Goal: Contribute content: Add original content to the website for others to see

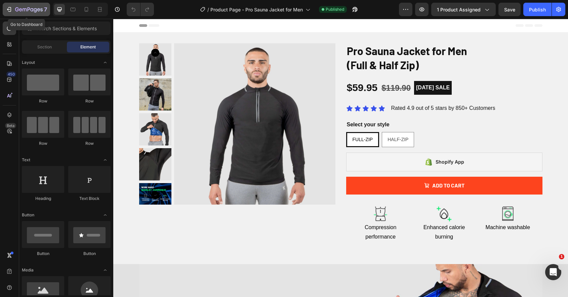
click at [6, 12] on icon "button" at bounding box center [9, 9] width 7 height 7
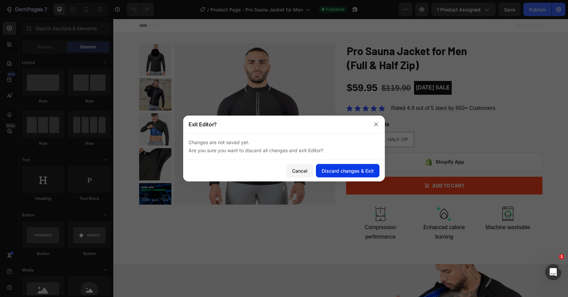
click at [343, 171] on div "Discard changes & Exit" at bounding box center [348, 170] width 52 height 7
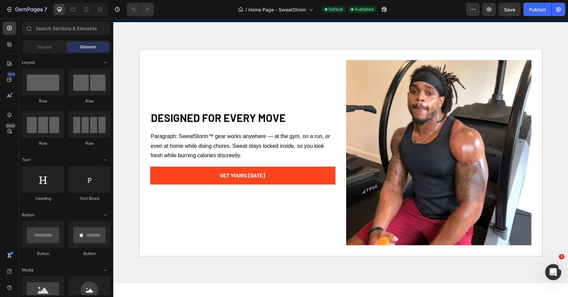
scroll to position [298, 0]
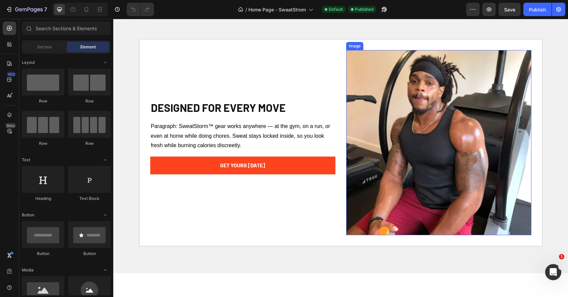
click at [422, 143] on img at bounding box center [438, 142] width 185 height 185
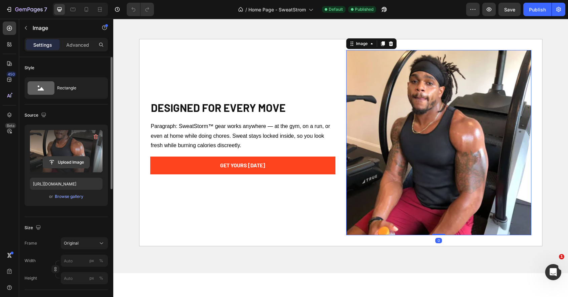
click at [64, 164] on input "file" at bounding box center [66, 162] width 46 height 11
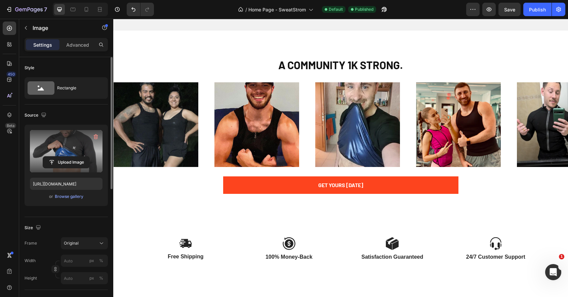
scroll to position [394, 0]
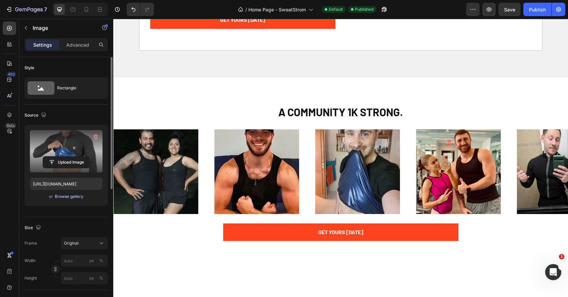
click at [74, 197] on div "Browse gallery" at bounding box center [69, 197] width 29 height 6
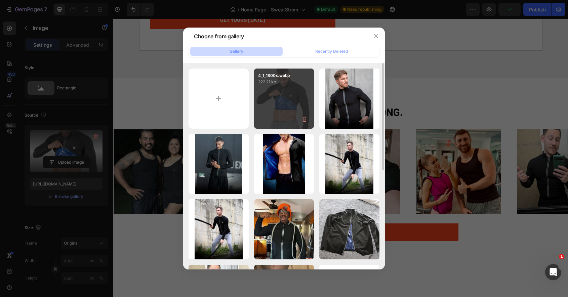
click at [287, 106] on div "4_1_1800x.webp 222.21 kb" at bounding box center [284, 99] width 60 height 60
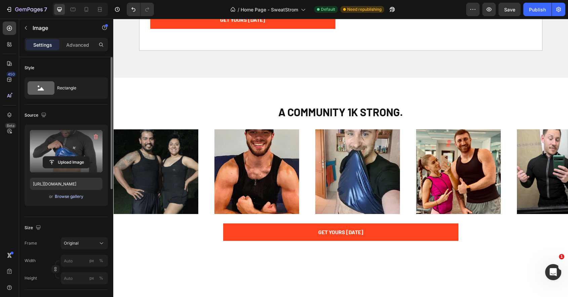
click at [69, 199] on div "Browse gallery" at bounding box center [69, 197] width 29 height 6
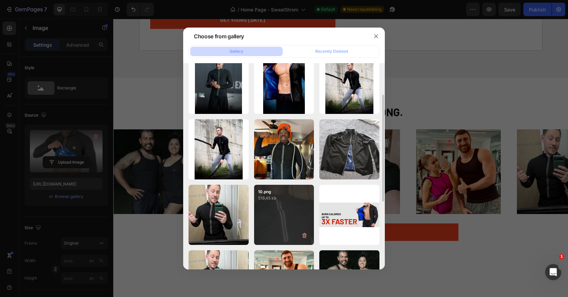
scroll to position [60, 0]
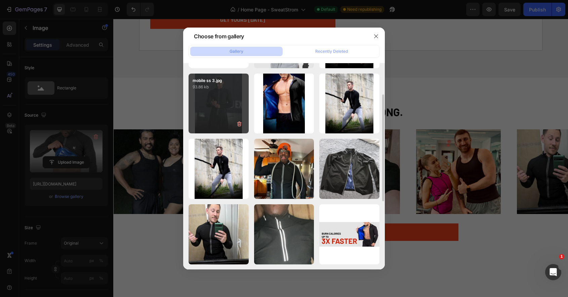
click at [224, 111] on div "mobile ss 3.jpg 93.86 kb" at bounding box center [219, 104] width 60 height 60
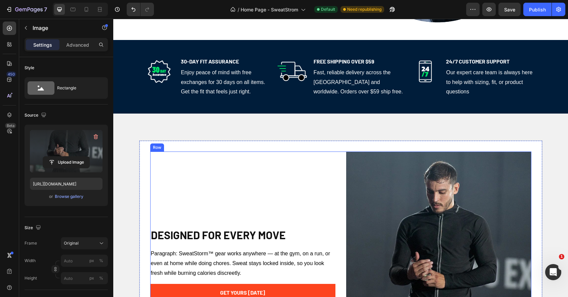
scroll to position [260, 0]
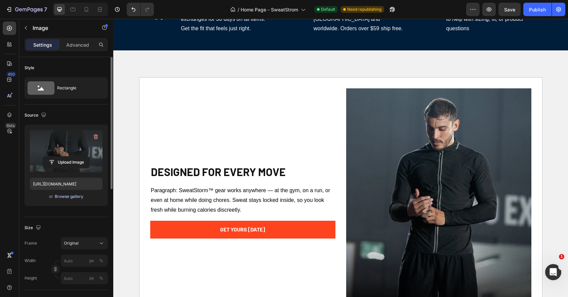
click at [72, 195] on div "Browse gallery" at bounding box center [69, 197] width 29 height 6
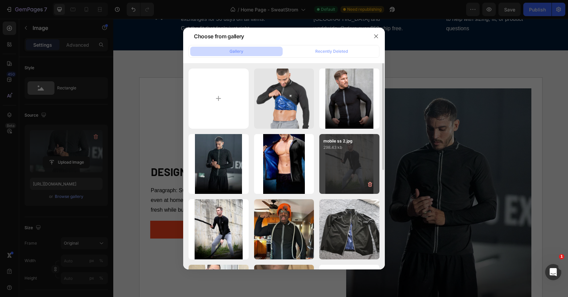
click at [351, 173] on div "mobile ss 2.jpg 298.43 kb" at bounding box center [349, 164] width 60 height 60
type input "https://cdn.shopify.com/s/files/1/0613/3887/8011/files/gempages_577880171097359…"
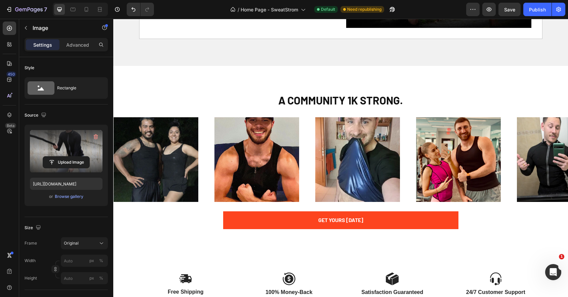
scroll to position [544, 0]
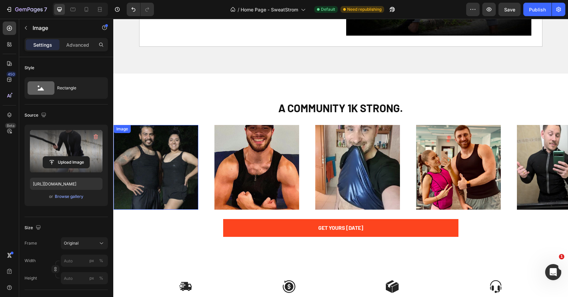
click at [170, 151] on img at bounding box center [156, 167] width 85 height 85
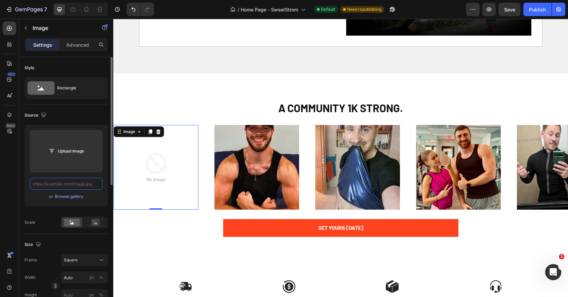
scroll to position [0, 0]
click at [71, 183] on input "text" at bounding box center [66, 184] width 73 height 12
paste input "https://cdn.shopify.com/s/files/1/0613/3887/8011/files/Men16.jpg?v=1756309747"
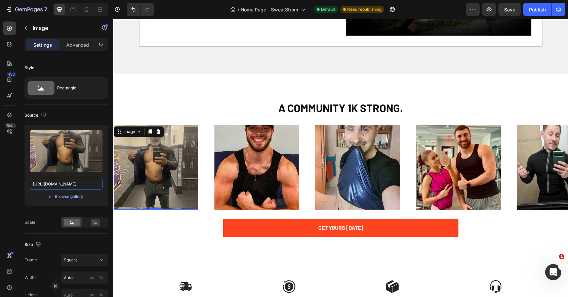
type input "https://cdn.shopify.com/s/files/1/0613/3887/8011/files/Men16.jpg?v=1756309747"
click at [255, 155] on img at bounding box center [256, 167] width 85 height 85
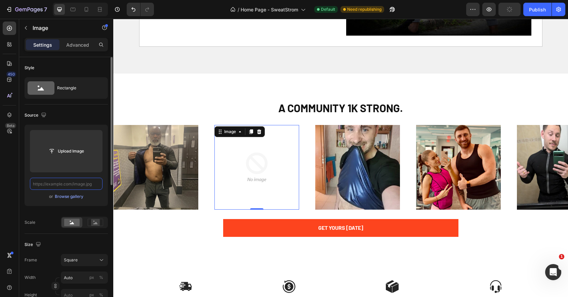
click at [81, 185] on input "text" at bounding box center [66, 184] width 73 height 12
paste input "https://cdn.shopify.com/s/files/1/0613/3887/8011/files/Men10.jpg?v=1756309748"
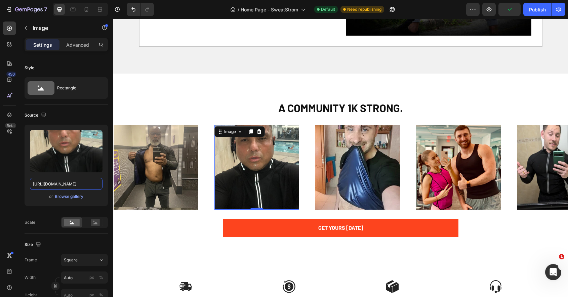
type input "https://cdn.shopify.com/s/files/1/0613/3887/8011/files/Men10.jpg?v=1756309748"
click at [355, 172] on img at bounding box center [357, 167] width 85 height 85
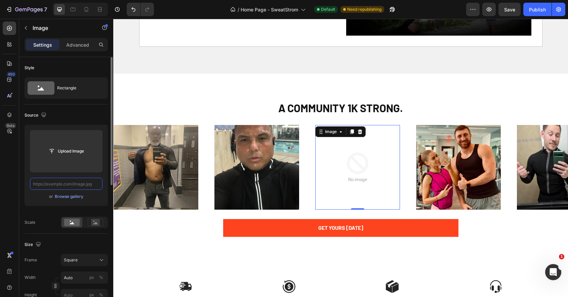
click at [83, 185] on input "text" at bounding box center [66, 184] width 73 height 12
paste input "https://cdn.shopify.com/s/files/1/0613/3887/8011/files/Men18.jpg?v=1756309747"
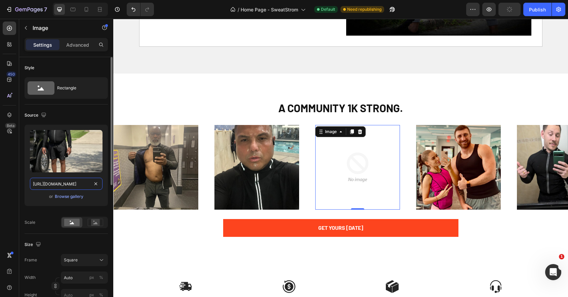
scroll to position [0, 97]
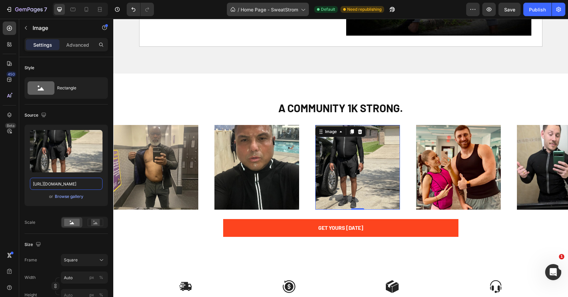
type input "https://cdn.shopify.com/s/files/1/0613/3887/8011/files/Men18.jpg?v=1756309747"
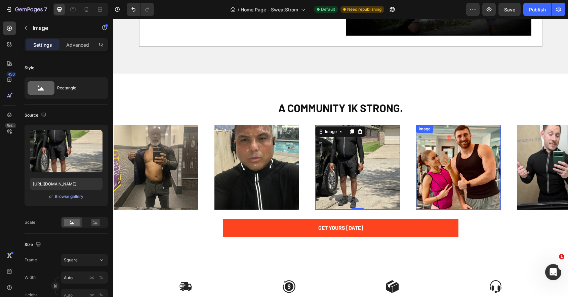
click at [443, 168] on img at bounding box center [458, 167] width 85 height 85
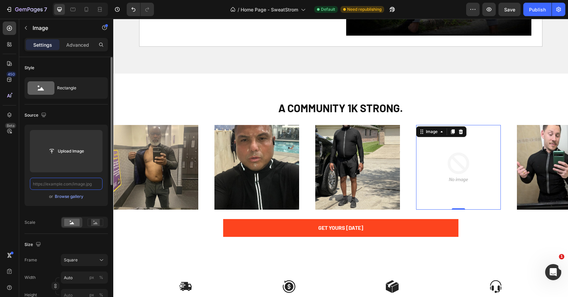
click at [82, 183] on input "text" at bounding box center [66, 184] width 73 height 12
paste input "https://cdn.shopify.com/s/files/1/0613/3887/8011/files/Men5.jpg?v=1756309747"
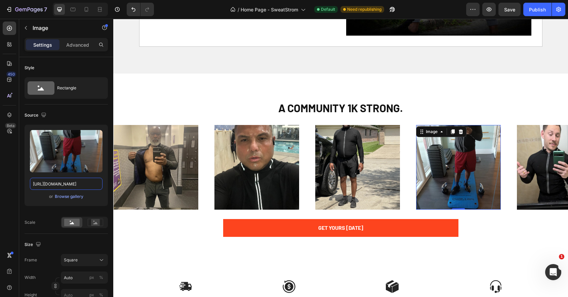
type input "https://cdn.shopify.com/s/files/1/0613/3887/8011/files/Men5.jpg?v=1756309747"
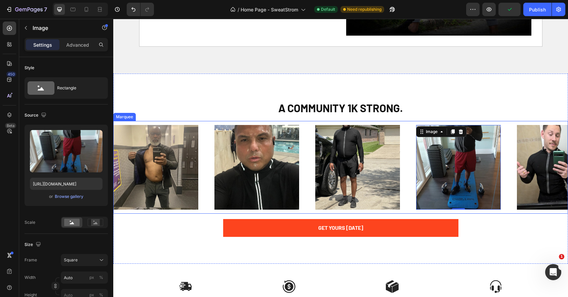
click at [205, 155] on div "Image Row" at bounding box center [164, 167] width 101 height 85
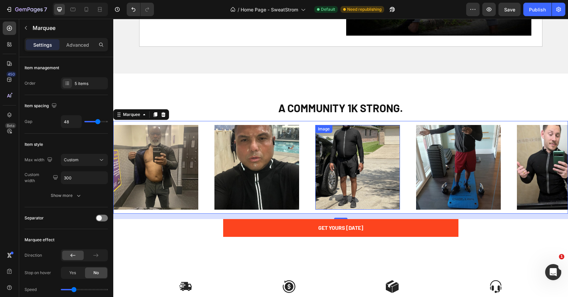
click at [359, 189] on img at bounding box center [357, 167] width 85 height 85
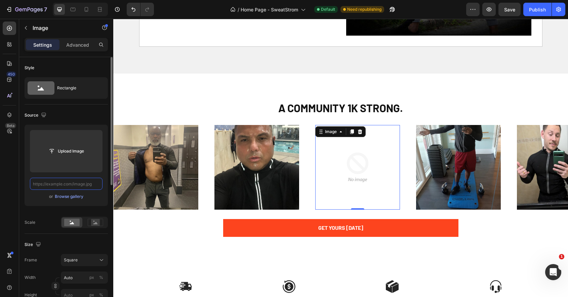
click at [77, 186] on input "text" at bounding box center [66, 184] width 73 height 12
paste input "https://cdn.shopify.com/s/files/1/0613/3887/8011/files/Men1.jpg?v=1756309747"
type input "https://cdn.shopify.com/s/files/1/0613/3887/8011/files/Men1.jpg?v=1756309747"
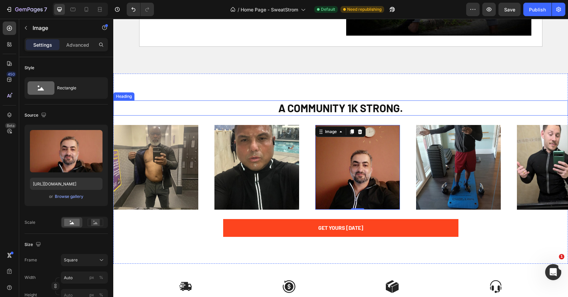
click at [288, 91] on div "A COMMUNITY 1K STRONG. Heading Image Row Image Row Image 0 Row Image Row Image …" at bounding box center [340, 169] width 455 height 190
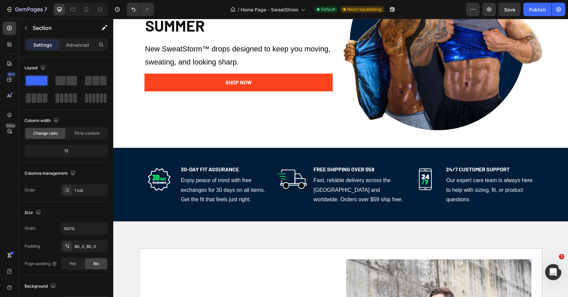
scroll to position [0, 0]
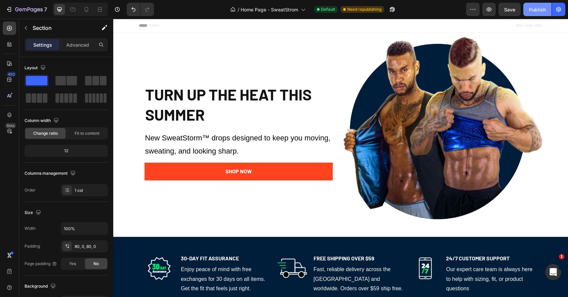
click at [534, 11] on div "Publish" at bounding box center [537, 9] width 17 height 7
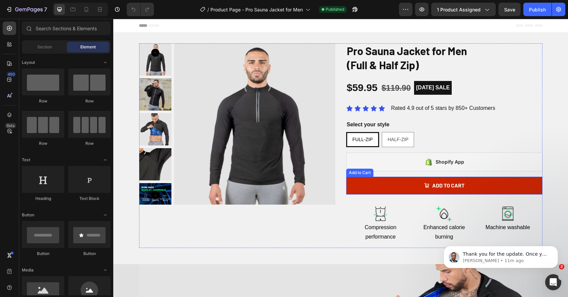
click at [382, 185] on button "Add to cart" at bounding box center [444, 186] width 196 height 18
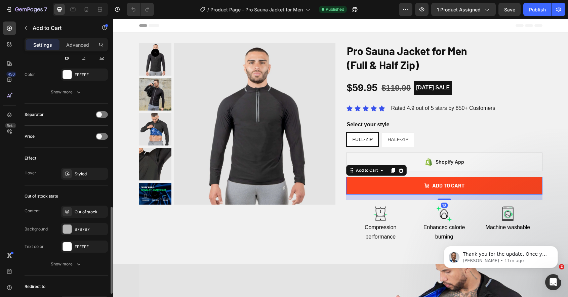
scroll to position [514, 0]
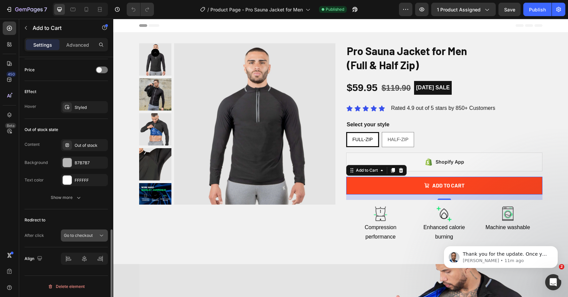
click at [77, 238] on span "Go to checkout" at bounding box center [78, 236] width 29 height 6
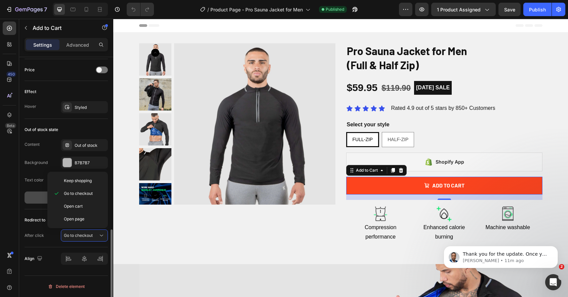
click at [29, 201] on button "Show more" at bounding box center [66, 198] width 83 height 12
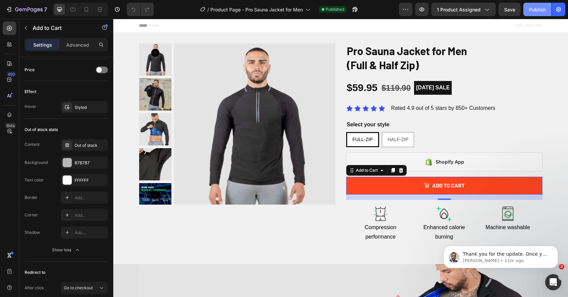
click at [539, 11] on div "Publish" at bounding box center [537, 9] width 17 height 7
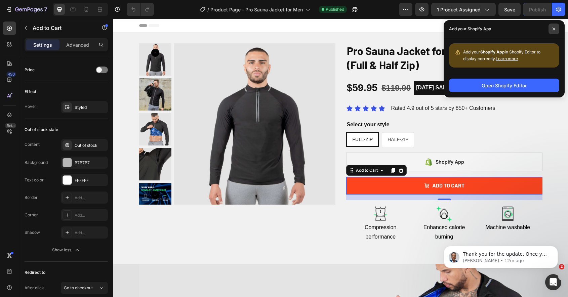
click at [553, 32] on span at bounding box center [553, 29] width 11 height 11
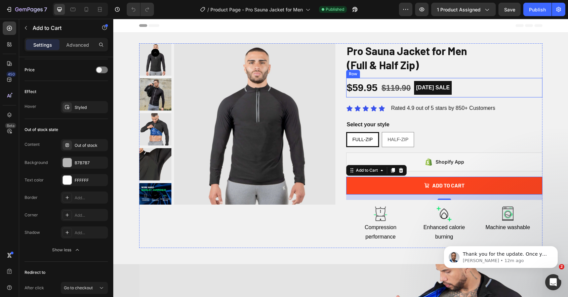
click at [378, 94] on div "$59.95 Product Price Product Price $119.90 Product Price Product Price LABOR DA…" at bounding box center [444, 87] width 196 height 19
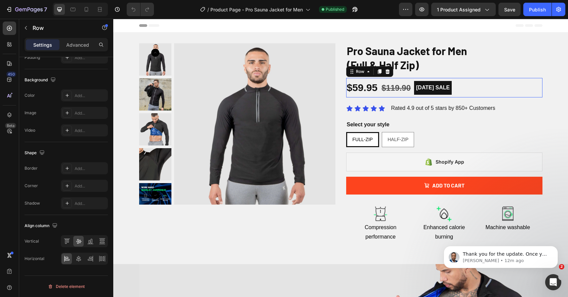
scroll to position [0, 0]
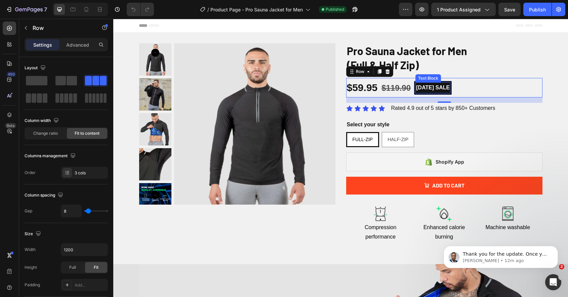
click at [443, 89] on p "LABOR DAY SALE" at bounding box center [433, 88] width 34 height 10
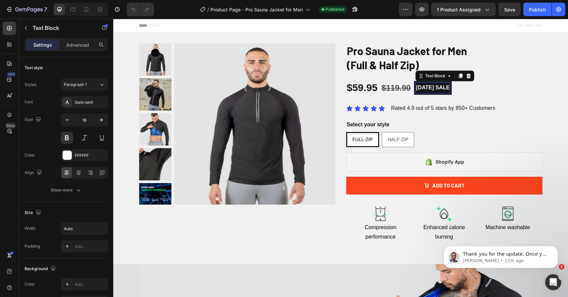
click at [443, 89] on p "LABOR DAY SALE" at bounding box center [433, 88] width 34 height 10
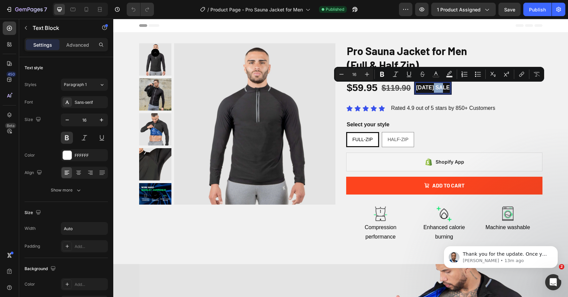
click at [435, 92] on p "LABOR DAY SALE" at bounding box center [433, 88] width 34 height 10
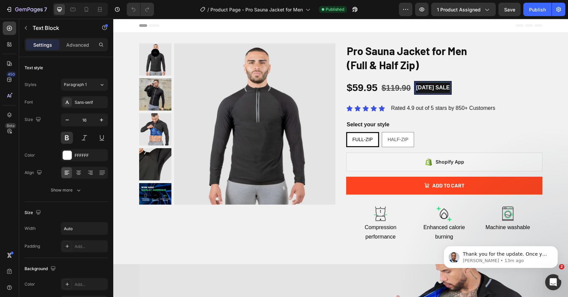
click at [435, 92] on p "LABOR DAY SALE" at bounding box center [433, 88] width 34 height 10
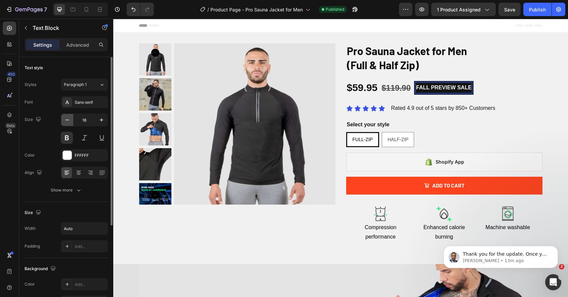
click at [65, 123] on button "button" at bounding box center [67, 120] width 12 height 12
click at [65, 123] on icon "button" at bounding box center [67, 120] width 7 height 7
type input "14"
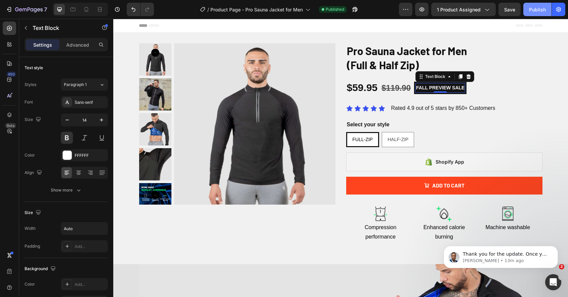
click at [535, 4] on button "Publish" at bounding box center [537, 9] width 28 height 13
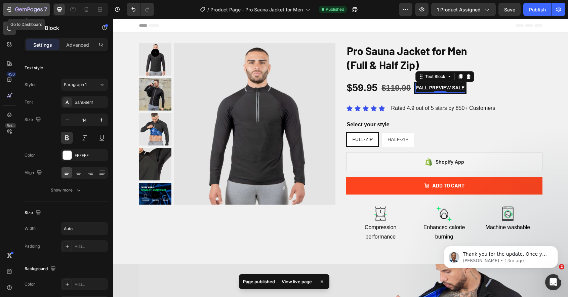
click at [10, 12] on icon "button" at bounding box center [9, 9] width 7 height 7
